Goal: Information Seeking & Learning: Learn about a topic

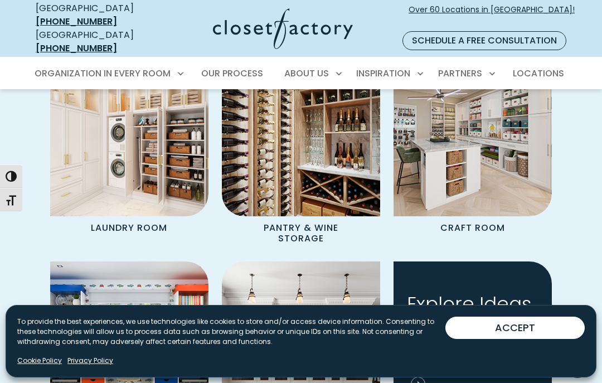
scroll to position [1298, 0]
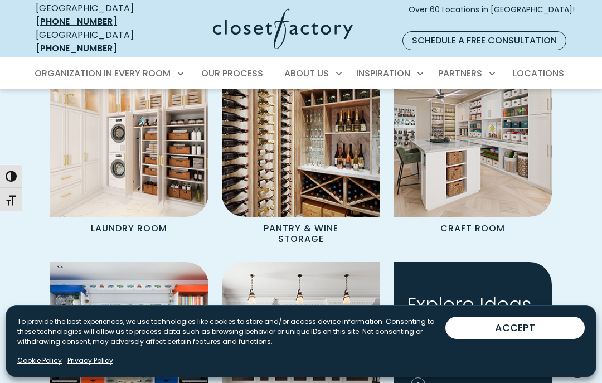
click at [504, 322] on button "ACCEPT" at bounding box center [514, 328] width 139 height 22
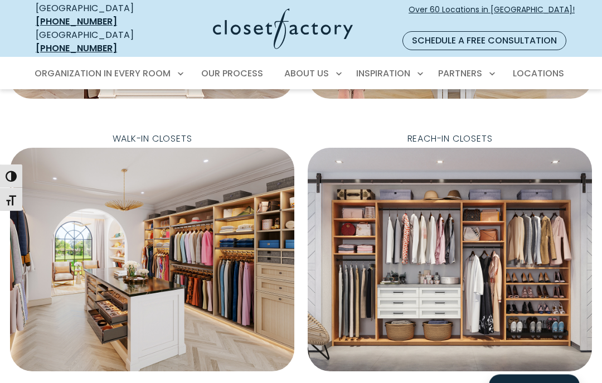
scroll to position [343, 0]
click at [162, 130] on span "Walk-In Closets" at bounding box center [153, 139] width 98 height 18
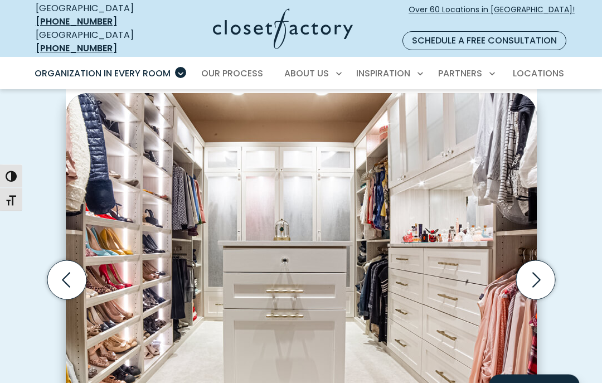
scroll to position [289, 0]
click at [535, 260] on icon "Next slide" at bounding box center [535, 279] width 39 height 39
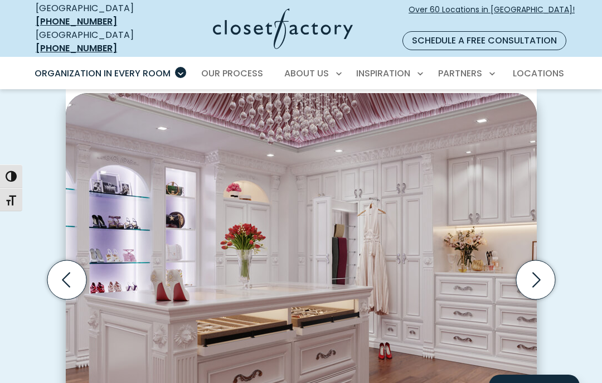
click at [532, 261] on icon "Next slide" at bounding box center [535, 279] width 39 height 39
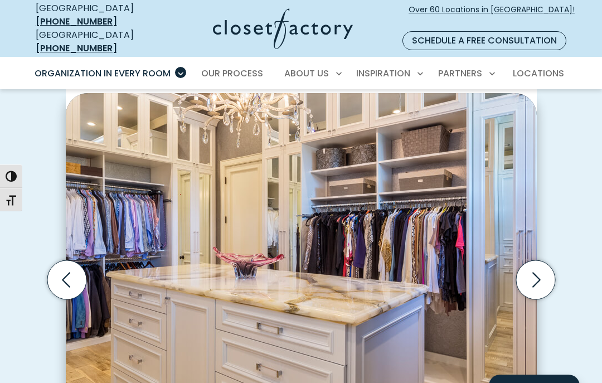
click at [537, 264] on icon "Next slide" at bounding box center [535, 279] width 39 height 39
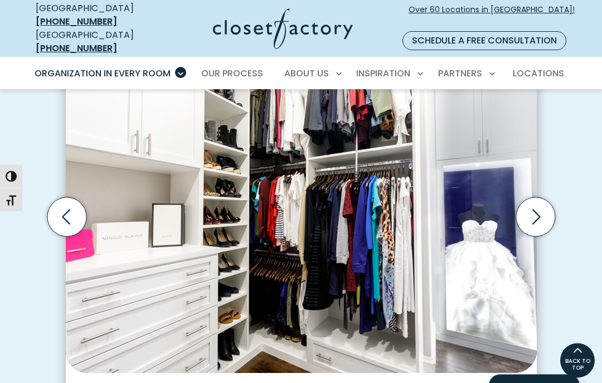
scroll to position [352, 0]
click at [533, 200] on icon "Next slide" at bounding box center [535, 216] width 39 height 39
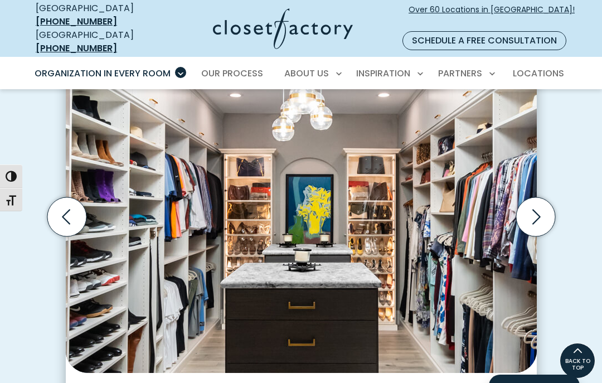
click at [536, 197] on icon "Next slide" at bounding box center [535, 216] width 39 height 39
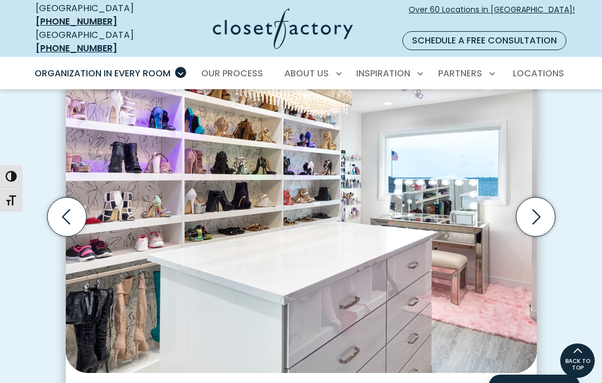
click at [535, 197] on icon "Next slide" at bounding box center [535, 216] width 39 height 39
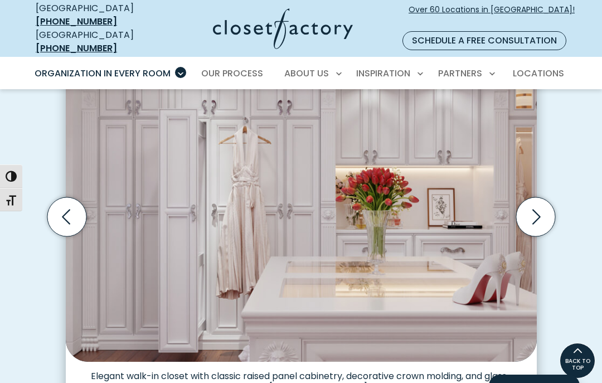
click at [532, 197] on icon "Next slide" at bounding box center [535, 216] width 39 height 39
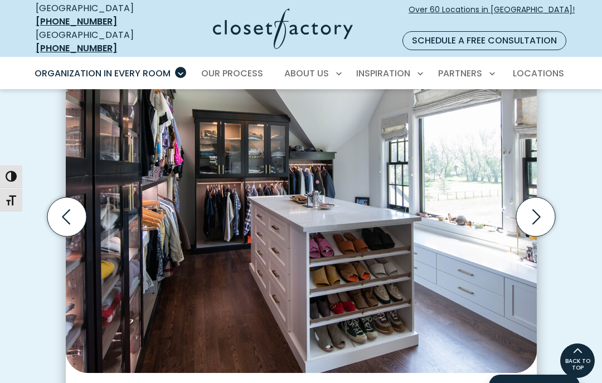
click at [530, 197] on icon "Next slide" at bounding box center [535, 216] width 39 height 39
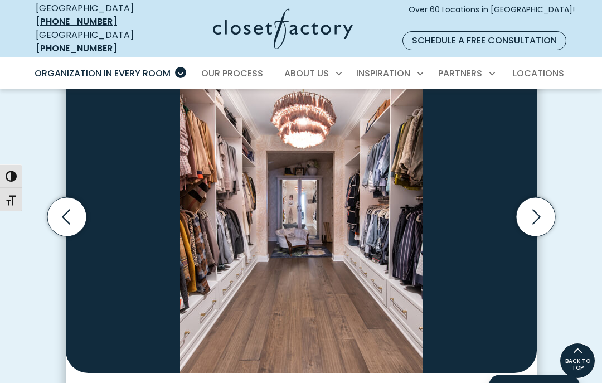
click at [534, 199] on icon "Next slide" at bounding box center [535, 216] width 39 height 39
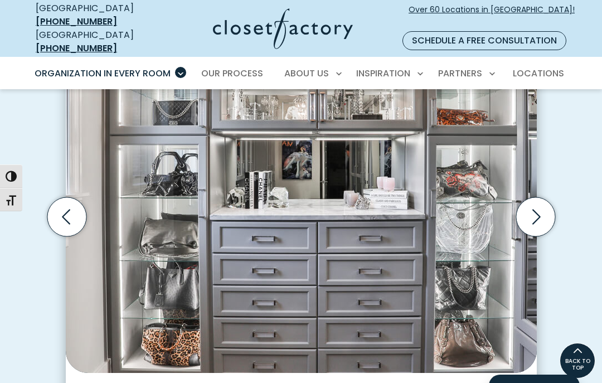
click at [533, 201] on icon "Next slide" at bounding box center [535, 216] width 39 height 39
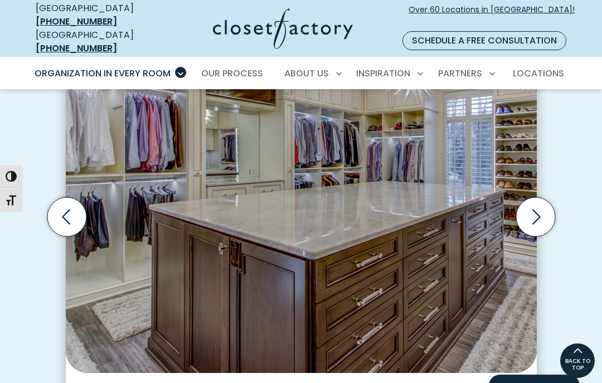
click at [532, 203] on icon "Next slide" at bounding box center [535, 216] width 39 height 39
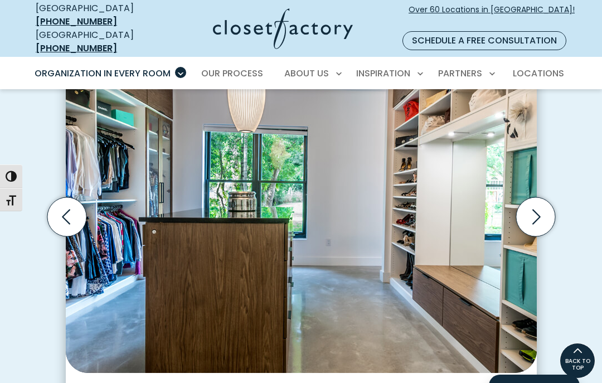
click at [529, 201] on icon "Next slide" at bounding box center [535, 216] width 39 height 39
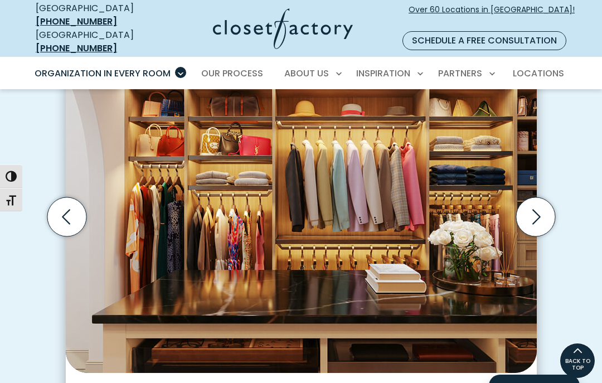
click at [526, 197] on icon "Next slide" at bounding box center [535, 216] width 39 height 39
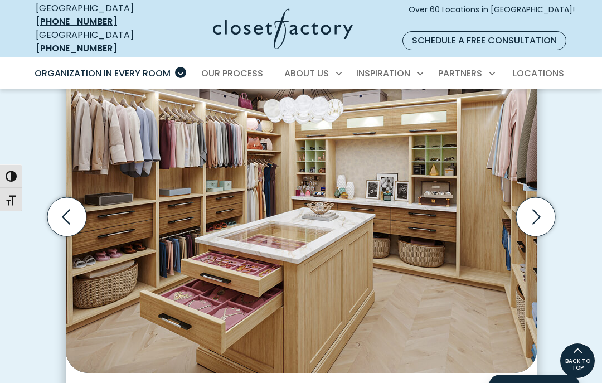
click at [531, 198] on icon "Next slide" at bounding box center [535, 216] width 39 height 39
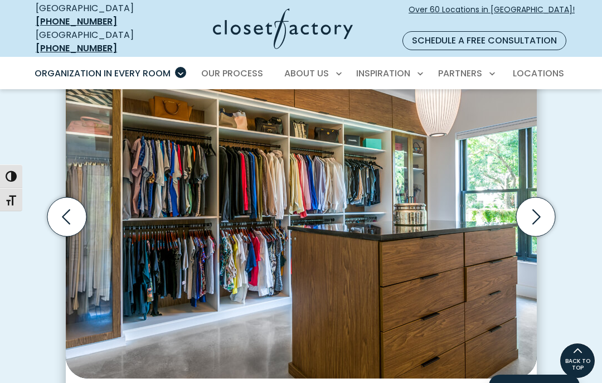
click at [528, 197] on icon "Next slide" at bounding box center [535, 216] width 39 height 39
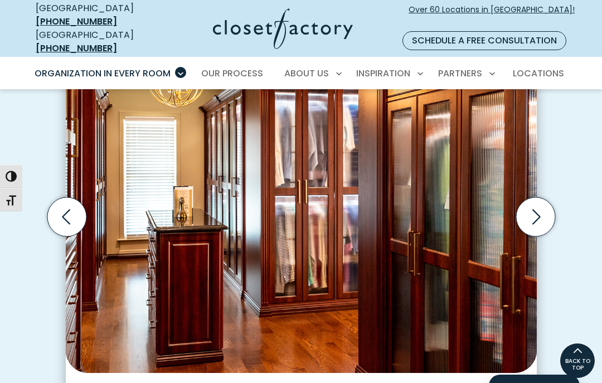
click at [528, 198] on icon "Next slide" at bounding box center [535, 216] width 39 height 39
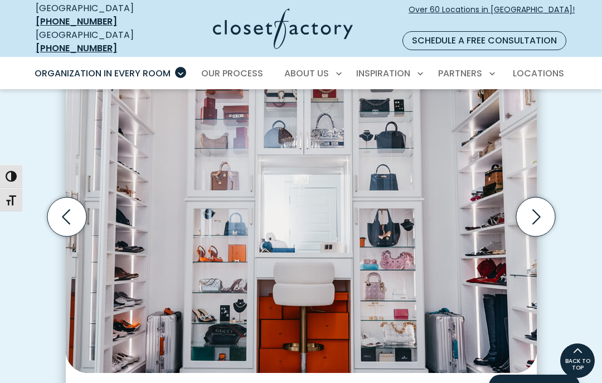
click at [526, 200] on icon "Next slide" at bounding box center [535, 216] width 39 height 39
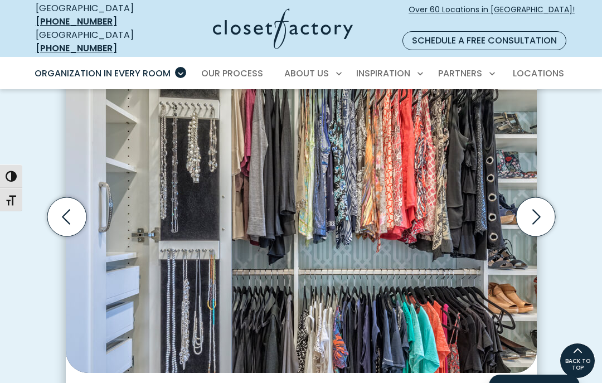
click at [532, 197] on icon "Next slide" at bounding box center [535, 216] width 39 height 39
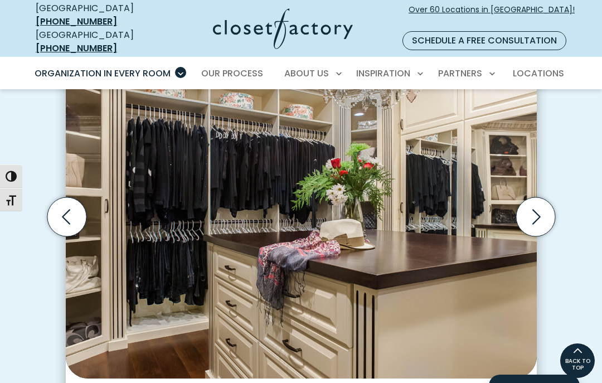
click at [531, 201] on icon "Next slide" at bounding box center [535, 216] width 39 height 39
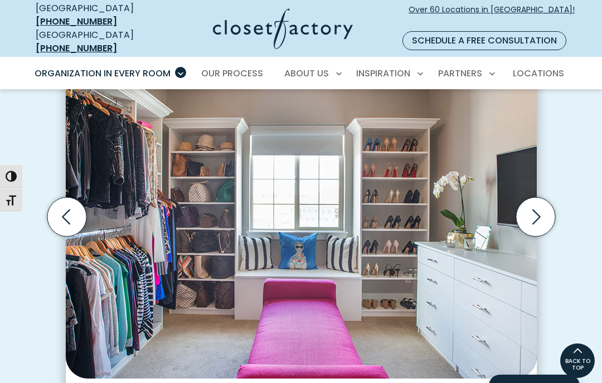
click at [531, 197] on icon "Next slide" at bounding box center [535, 216] width 39 height 39
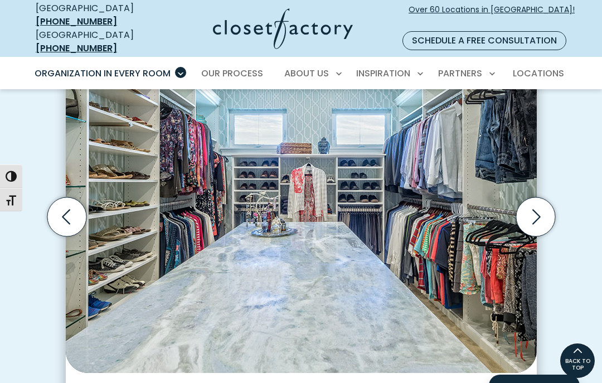
click at [531, 200] on icon "Next slide" at bounding box center [535, 216] width 39 height 39
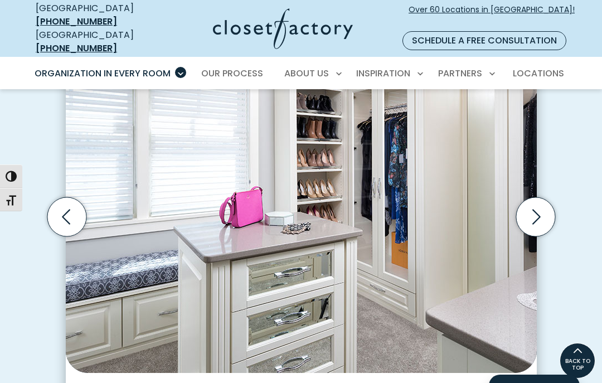
click at [529, 198] on icon "Next slide" at bounding box center [535, 216] width 39 height 39
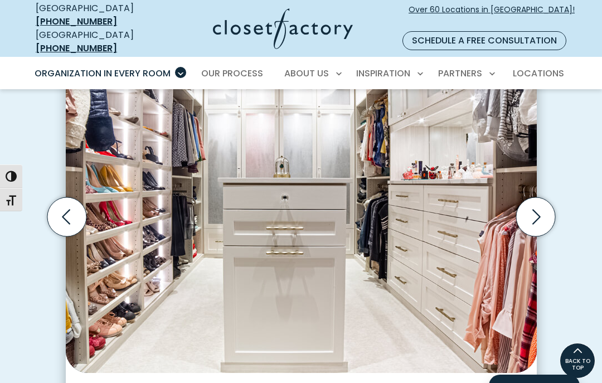
click at [532, 203] on icon "Next slide" at bounding box center [535, 216] width 39 height 39
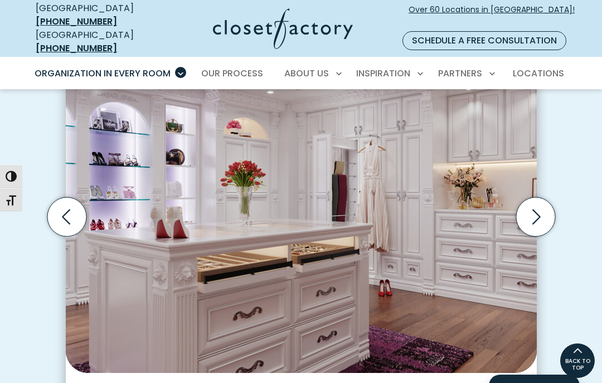
click at [530, 200] on icon "Next slide" at bounding box center [535, 216] width 39 height 39
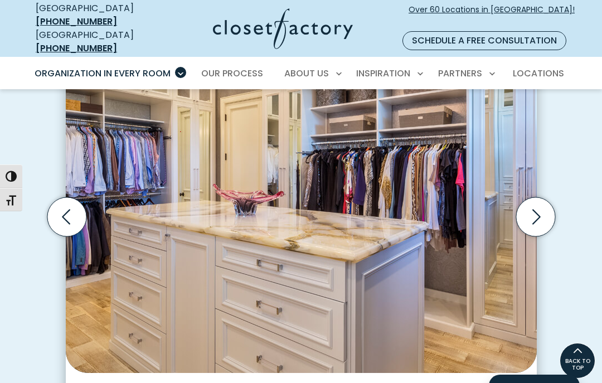
click at [529, 205] on icon "Next slide" at bounding box center [535, 216] width 39 height 39
